Goal: Task Accomplishment & Management: Manage account settings

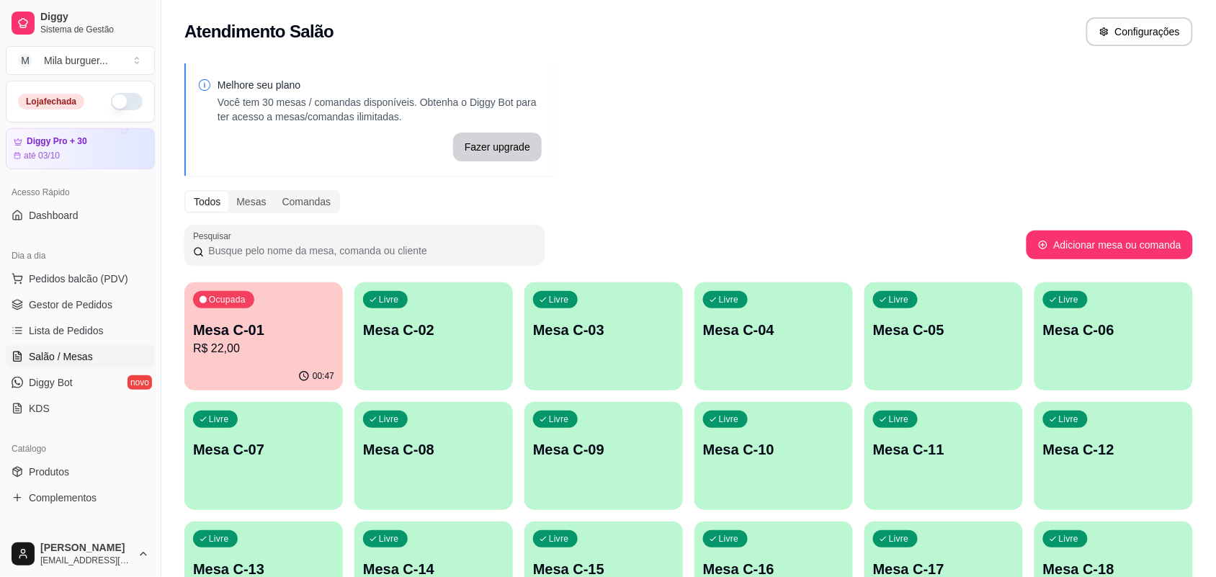
click at [197, 343] on p "R$ 22,00" at bounding box center [263, 348] width 141 height 17
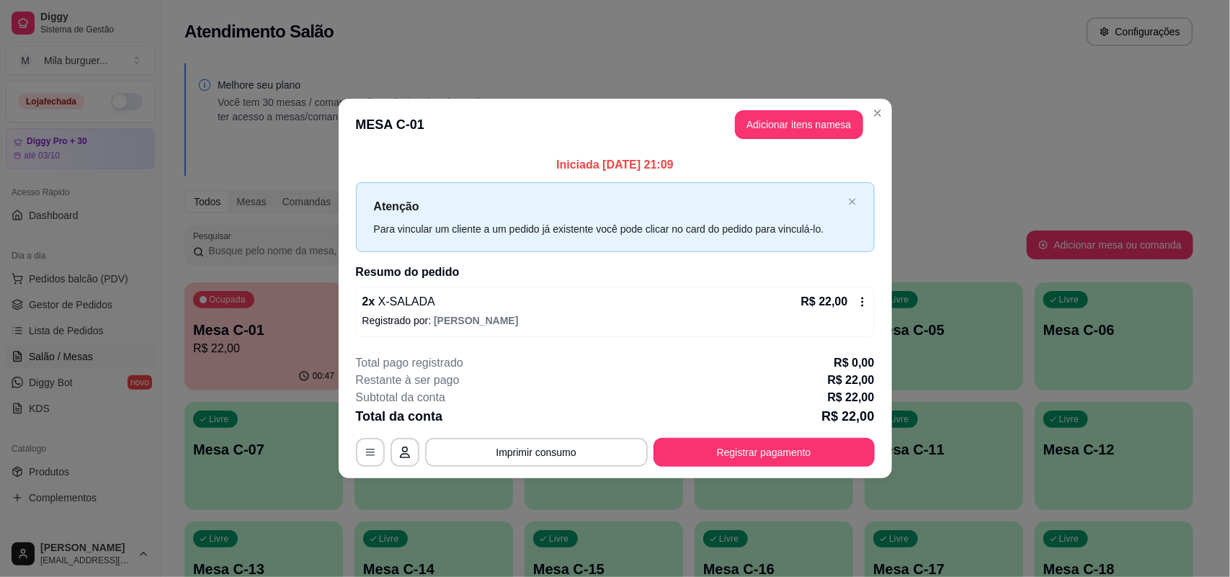
click at [739, 458] on button "Registrar pagamento" at bounding box center [764, 452] width 221 height 29
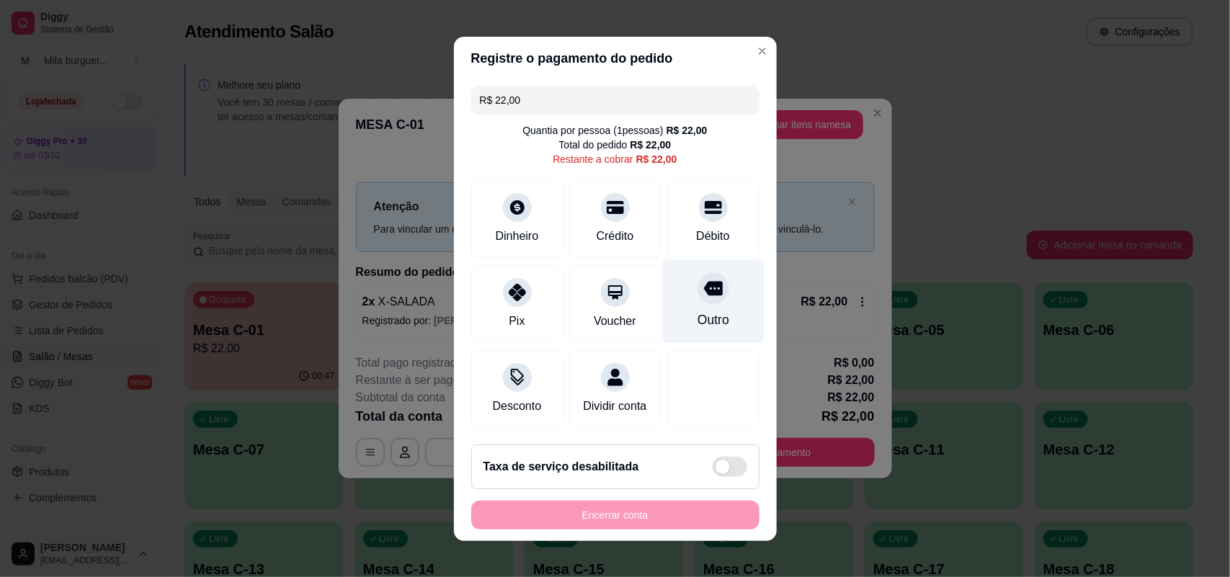
click at [662, 303] on div "Outro" at bounding box center [713, 301] width 102 height 84
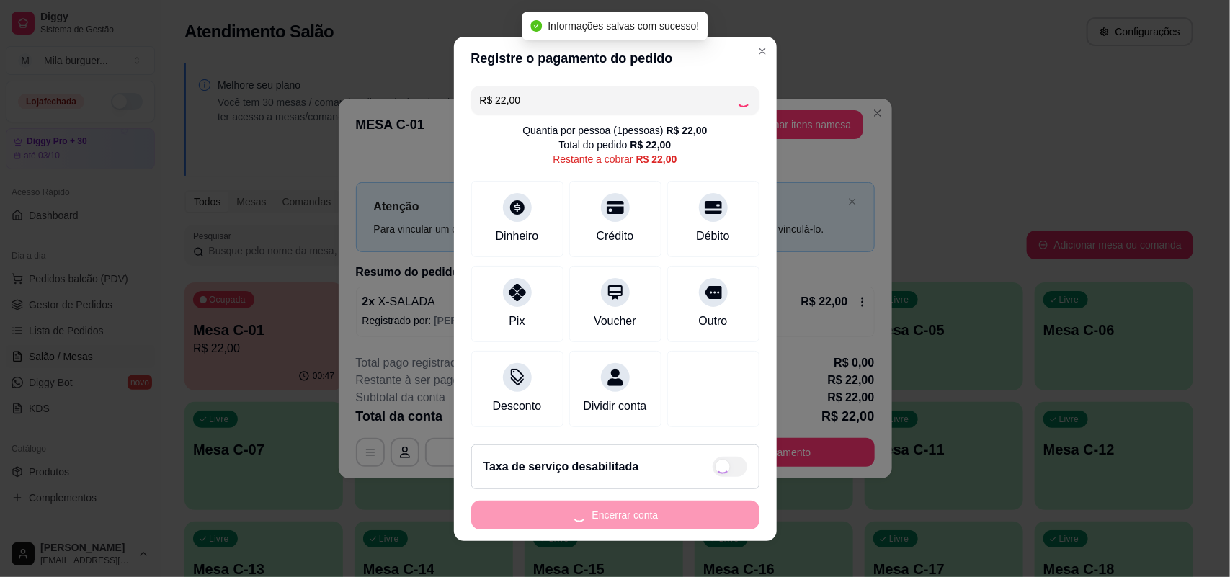
type input "R$ 0,00"
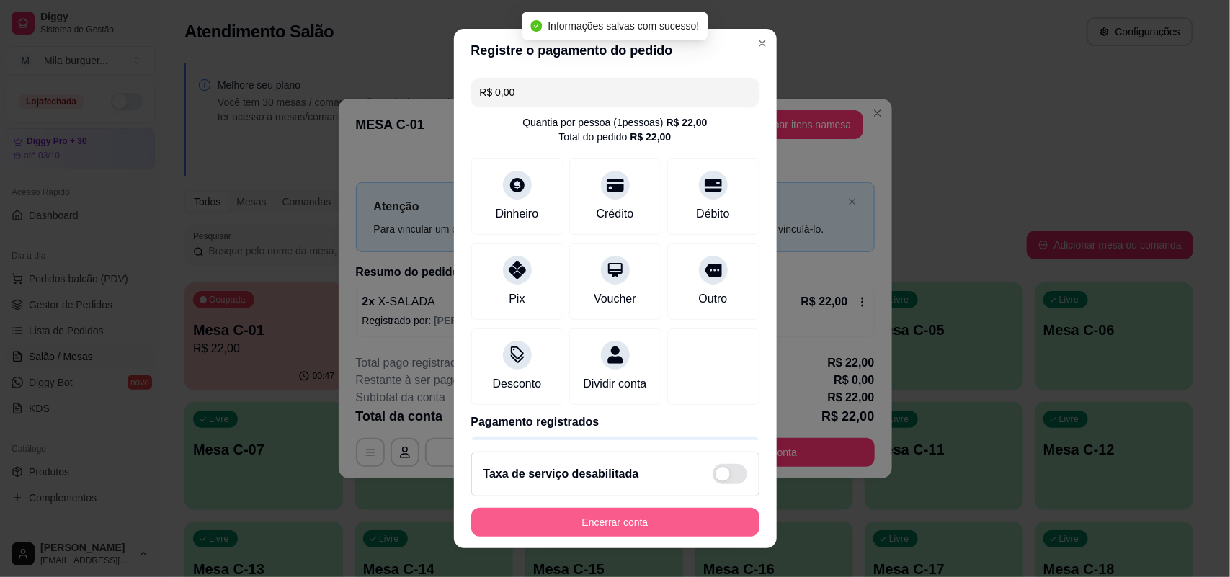
click at [670, 517] on button "Encerrar conta" at bounding box center [615, 522] width 288 height 29
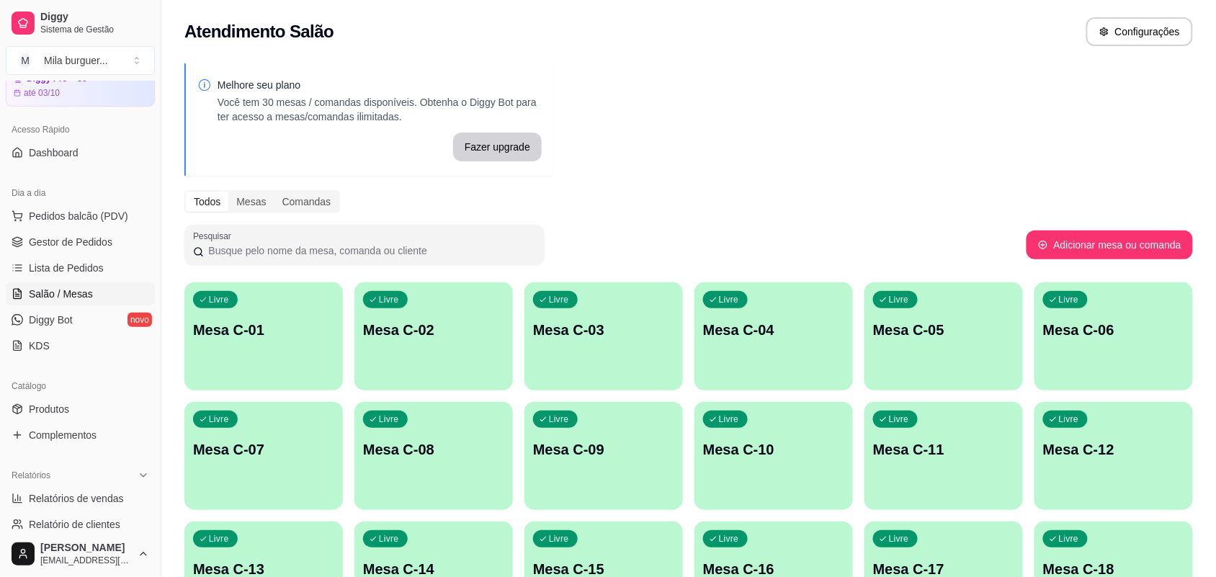
scroll to position [180, 0]
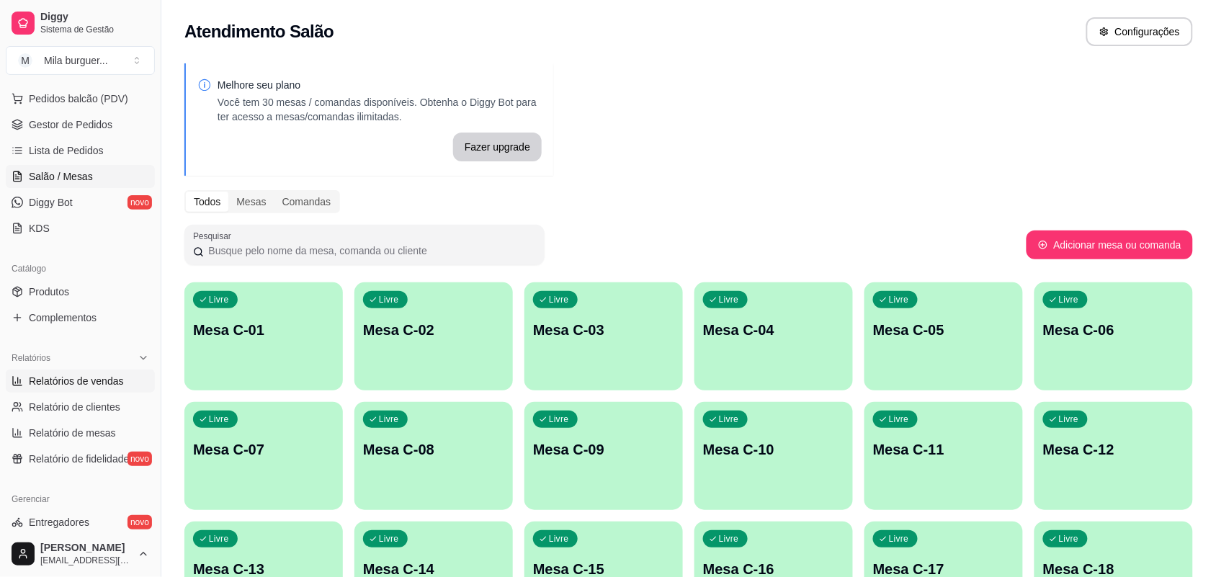
click at [102, 383] on span "Relatórios de vendas" at bounding box center [76, 381] width 95 height 14
select select "ALL"
select select "0"
